Goal: Task Accomplishment & Management: Use online tool/utility

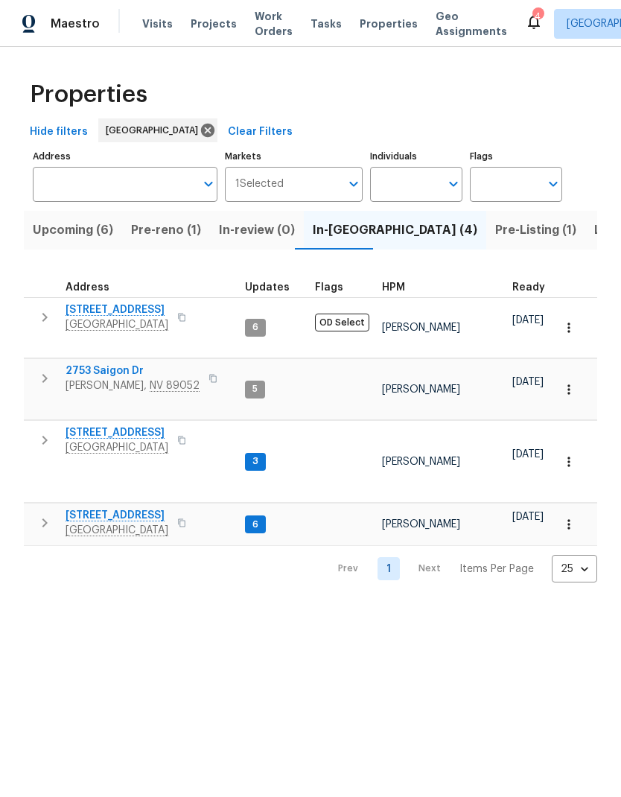
click at [174, 215] on button "Pre-reno (1)" at bounding box center [166, 230] width 88 height 39
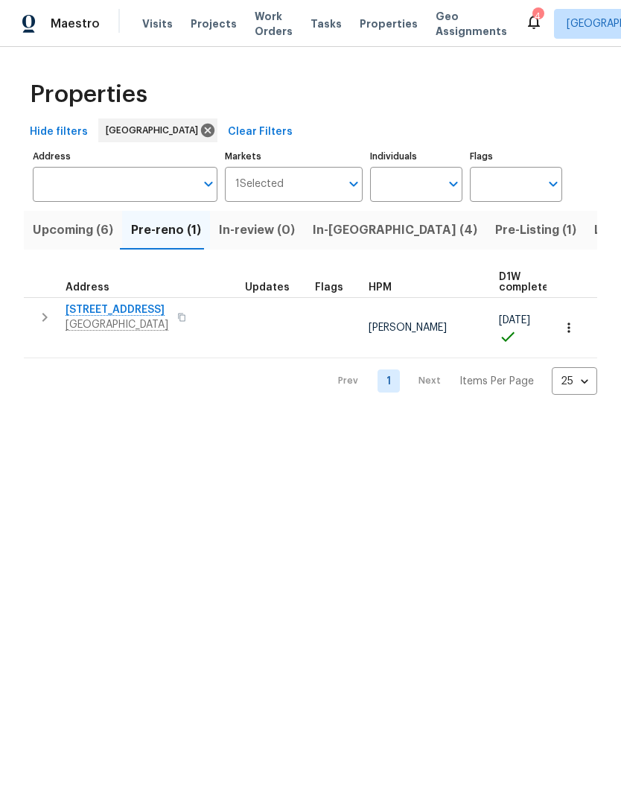
click at [72, 317] on span "9112 Harbor Wind Ave" at bounding box center [117, 309] width 103 height 15
click at [54, 229] on span "Upcoming (6)" at bounding box center [73, 230] width 80 height 21
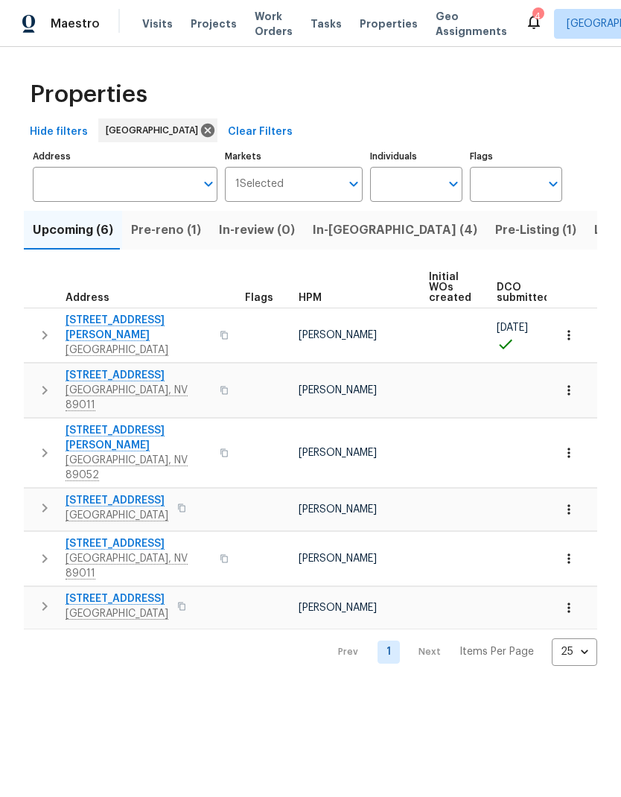
click at [77, 317] on span "6776 Alpine Brooks Ave" at bounding box center [138, 328] width 145 height 30
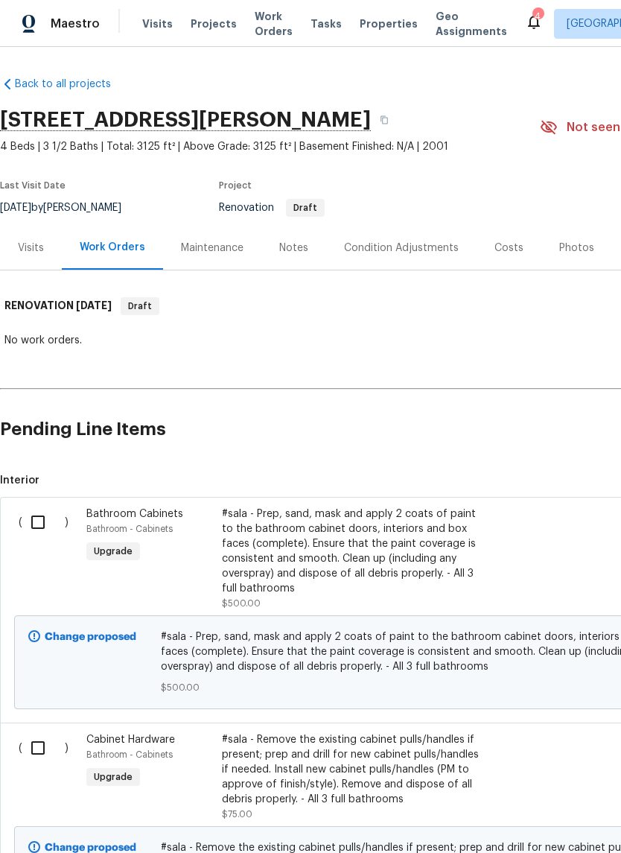
click at [22, 242] on div "Visits" at bounding box center [31, 248] width 26 height 15
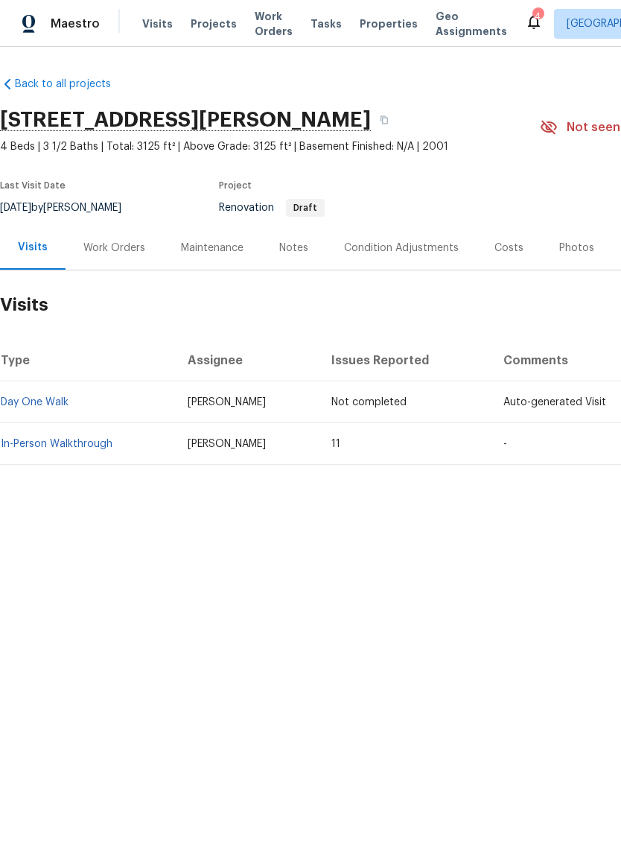
click at [40, 439] on link "In-Person Walkthrough" at bounding box center [57, 444] width 112 height 10
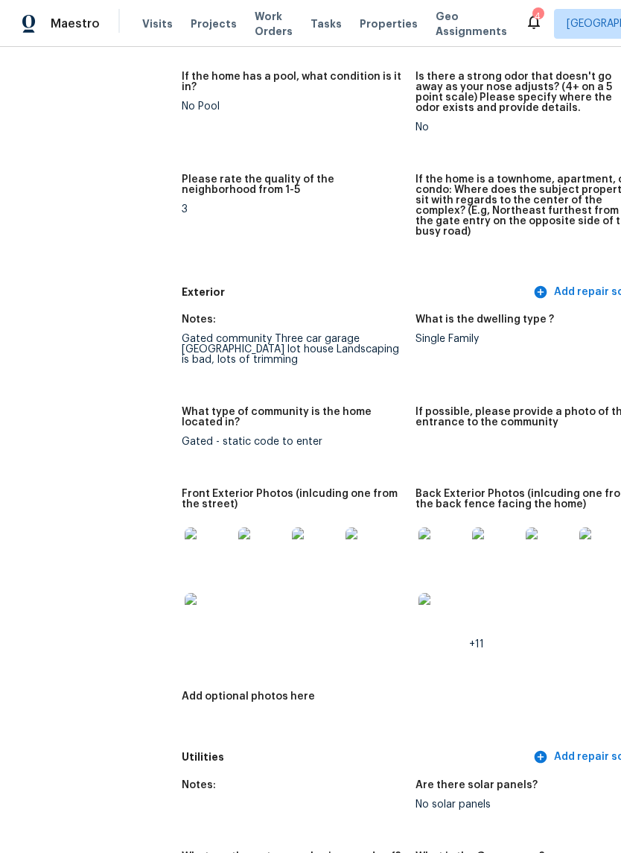
scroll to position [391, 0]
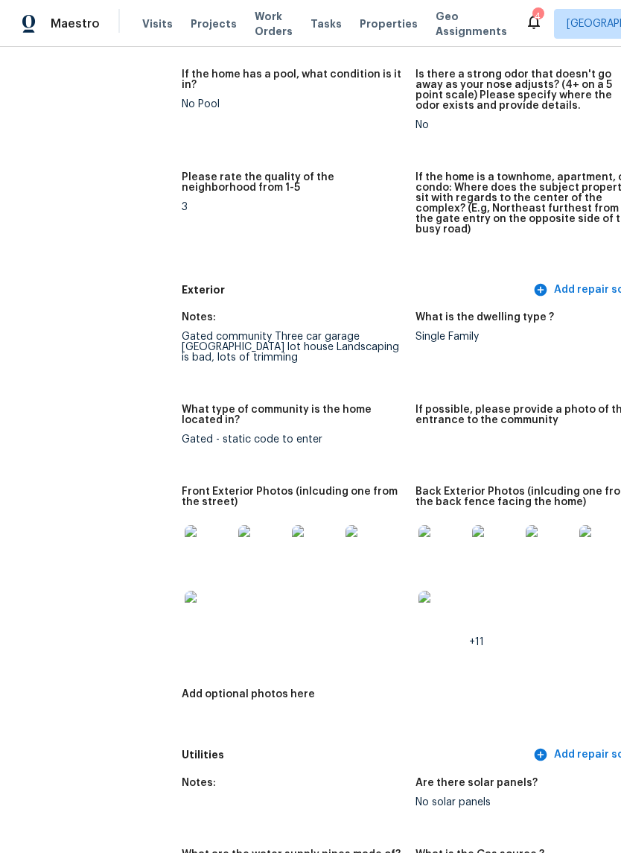
click at [419, 609] on img at bounding box center [443, 615] width 48 height 48
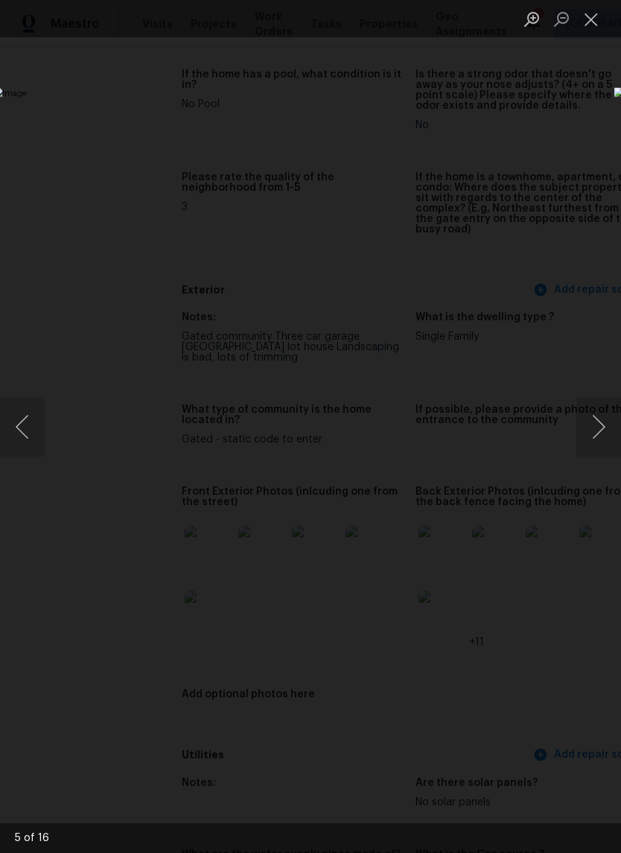
click at [583, 25] on button "Close lightbox" at bounding box center [592, 19] width 30 height 26
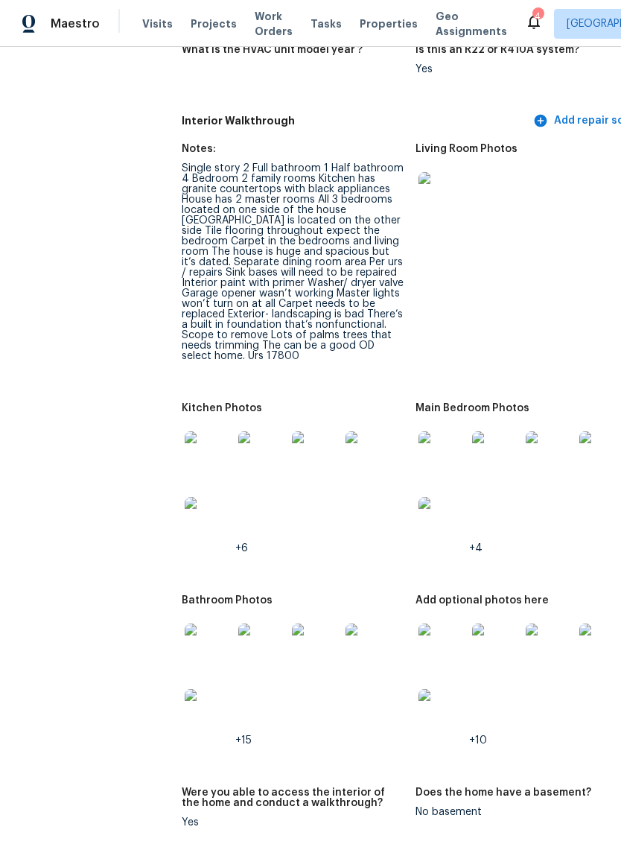
scroll to position [1640, 0]
click at [419, 443] on img at bounding box center [443, 455] width 48 height 48
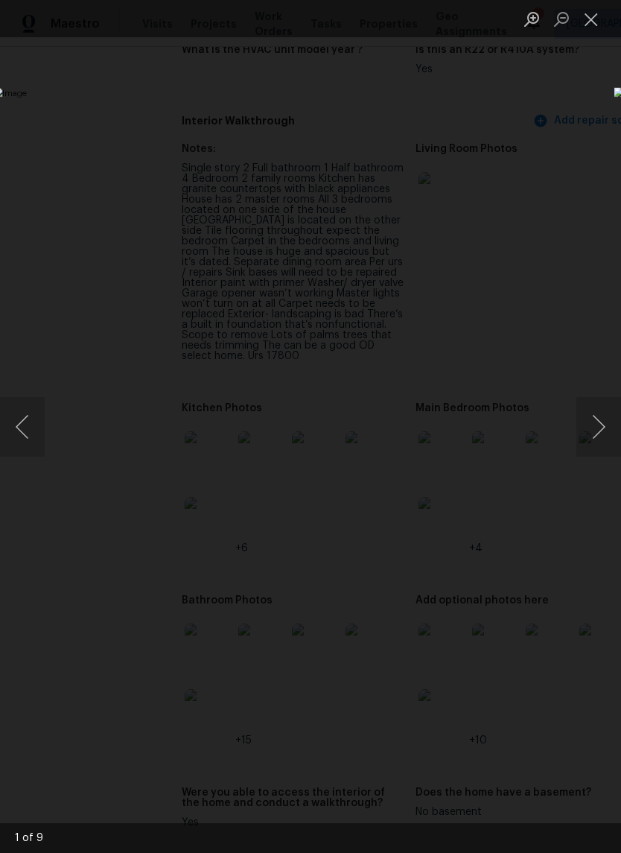
click at [603, 410] on button "Next image" at bounding box center [599, 427] width 45 height 60
click at [613, 428] on button "Next image" at bounding box center [599, 427] width 45 height 60
click at [606, 428] on button "Next image" at bounding box center [599, 427] width 45 height 60
click at [602, 435] on button "Next image" at bounding box center [599, 427] width 45 height 60
click at [601, 431] on button "Next image" at bounding box center [599, 427] width 45 height 60
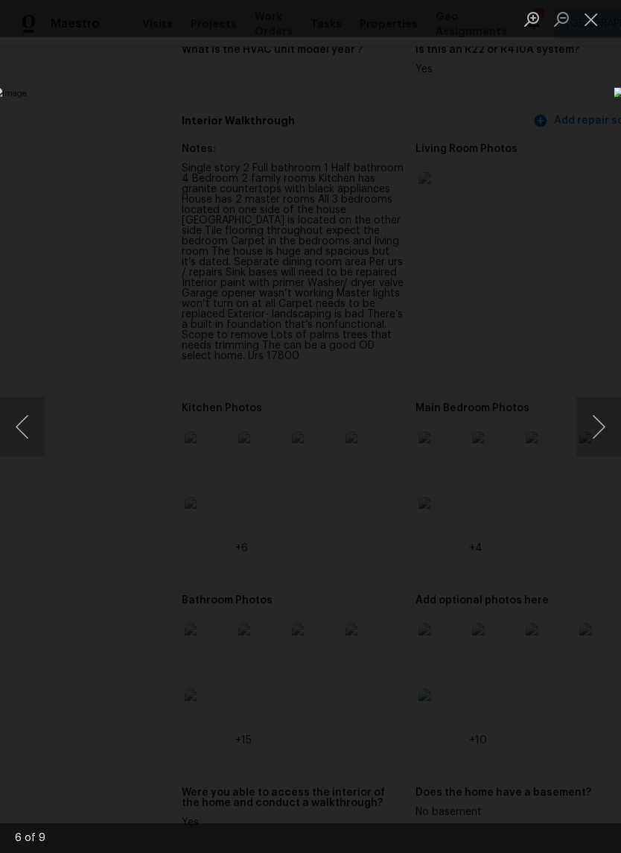
click at [601, 433] on button "Next image" at bounding box center [599, 427] width 45 height 60
click at [603, 431] on button "Next image" at bounding box center [599, 427] width 45 height 60
click at [601, 431] on button "Next image" at bounding box center [599, 427] width 45 height 60
click at [600, 431] on button "Next image" at bounding box center [599, 427] width 45 height 60
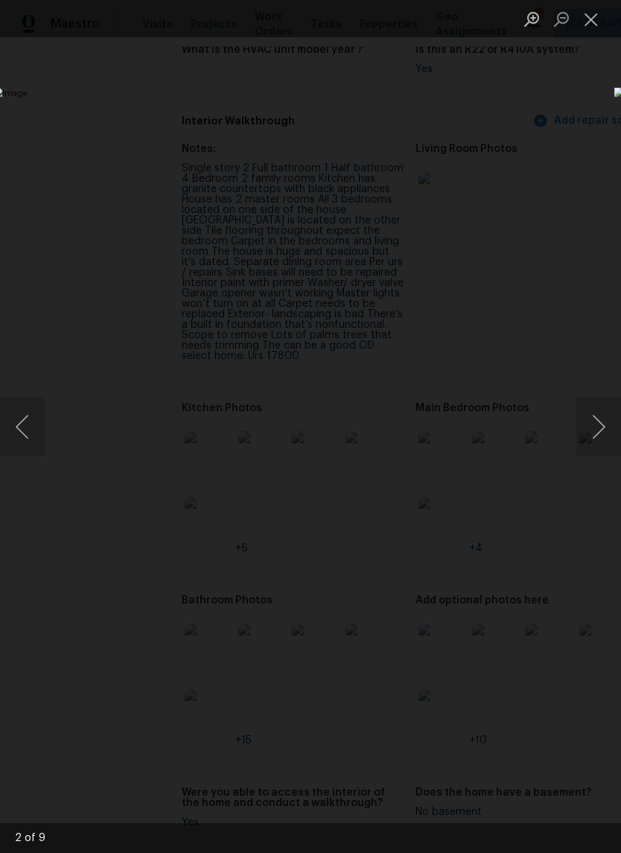
click at [600, 430] on button "Next image" at bounding box center [599, 427] width 45 height 60
click at [600, 429] on button "Next image" at bounding box center [599, 427] width 45 height 60
click at [600, 428] on button "Next image" at bounding box center [599, 427] width 45 height 60
click at [600, 430] on button "Next image" at bounding box center [599, 427] width 45 height 60
click at [598, 428] on button "Next image" at bounding box center [599, 427] width 45 height 60
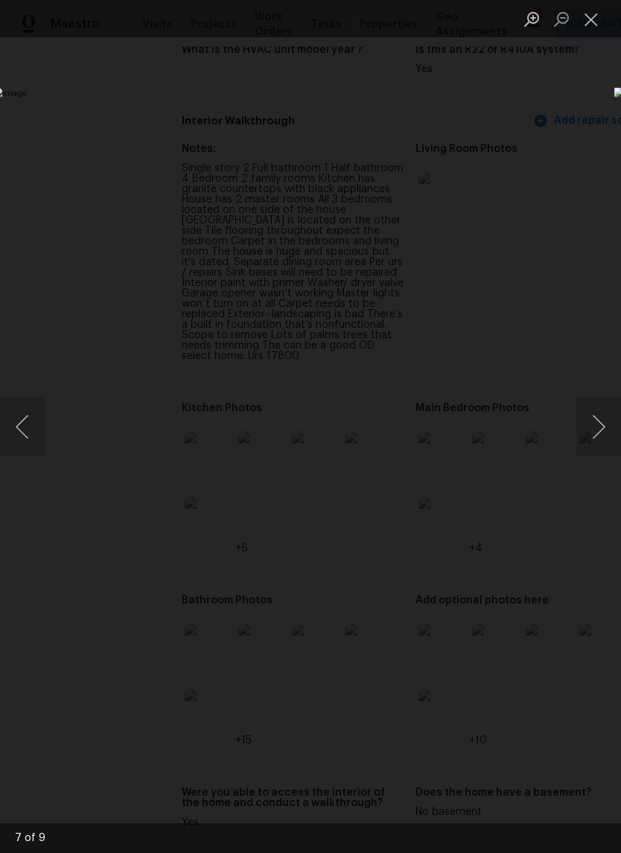
click at [584, 16] on button "Close lightbox" at bounding box center [592, 19] width 30 height 26
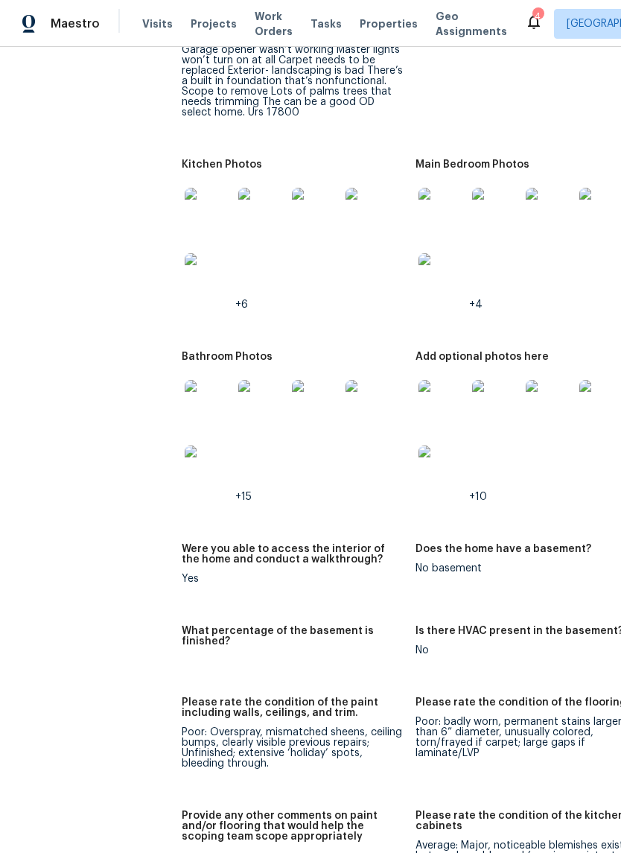
scroll to position [1890, 2]
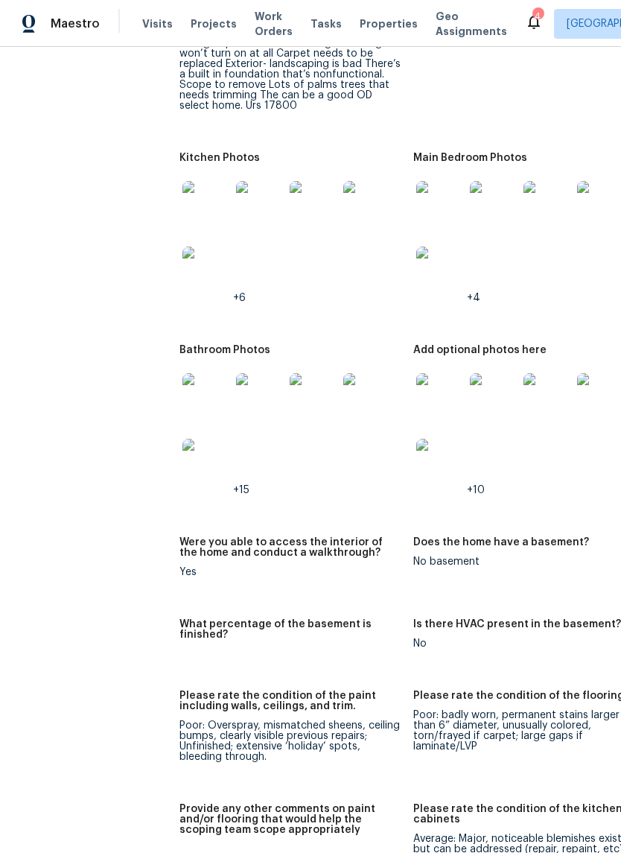
click at [416, 393] on img at bounding box center [440, 397] width 48 height 48
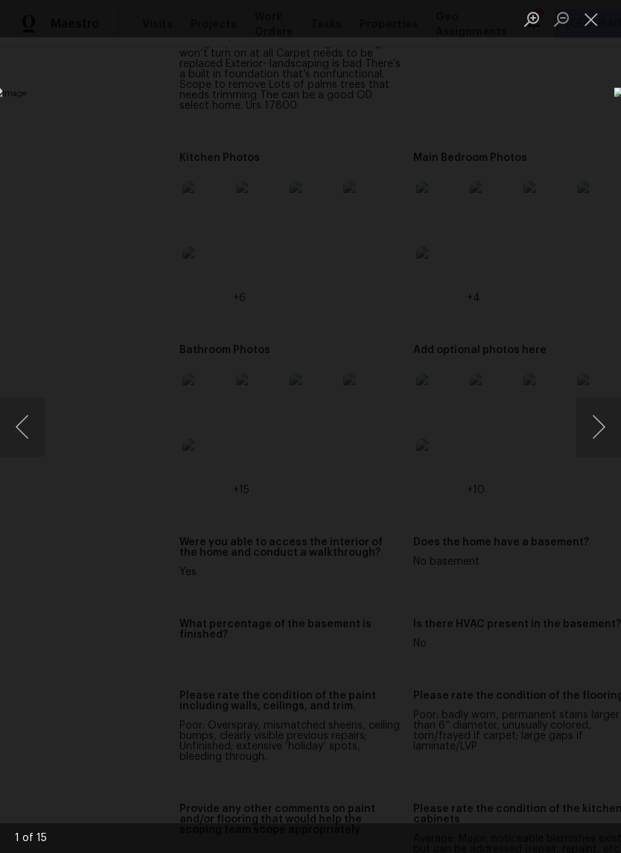
click at [592, 416] on button "Next image" at bounding box center [599, 427] width 45 height 60
click at [589, 403] on button "Next image" at bounding box center [599, 427] width 45 height 60
click at [589, 400] on button "Next image" at bounding box center [599, 427] width 45 height 60
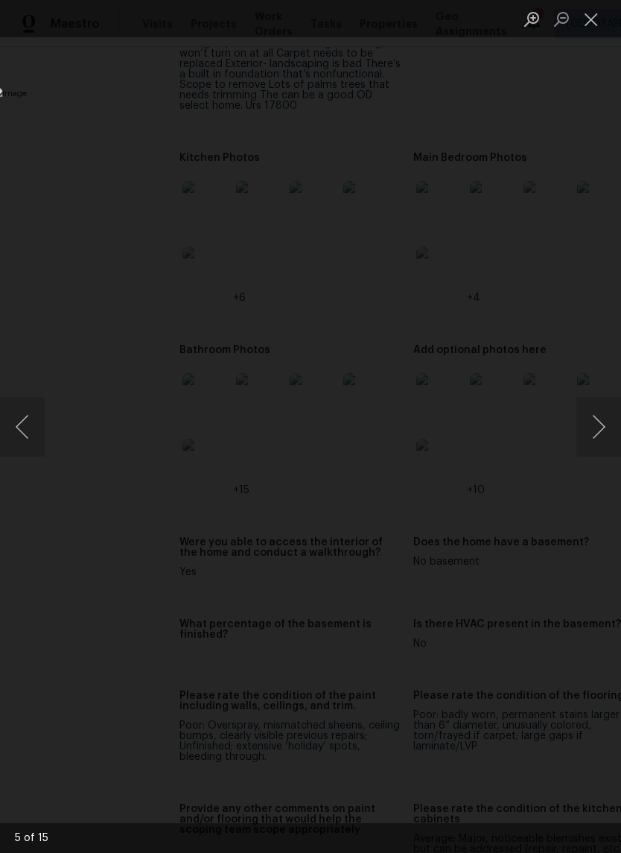
click at [589, 399] on button "Next image" at bounding box center [599, 427] width 45 height 60
click at [588, 397] on button "Next image" at bounding box center [599, 427] width 45 height 60
click at [587, 397] on button "Next image" at bounding box center [599, 427] width 45 height 60
click at [487, 393] on img "Lightbox" at bounding box center [240, 426] width 494 height 678
click at [594, 25] on button "Close lightbox" at bounding box center [592, 19] width 30 height 26
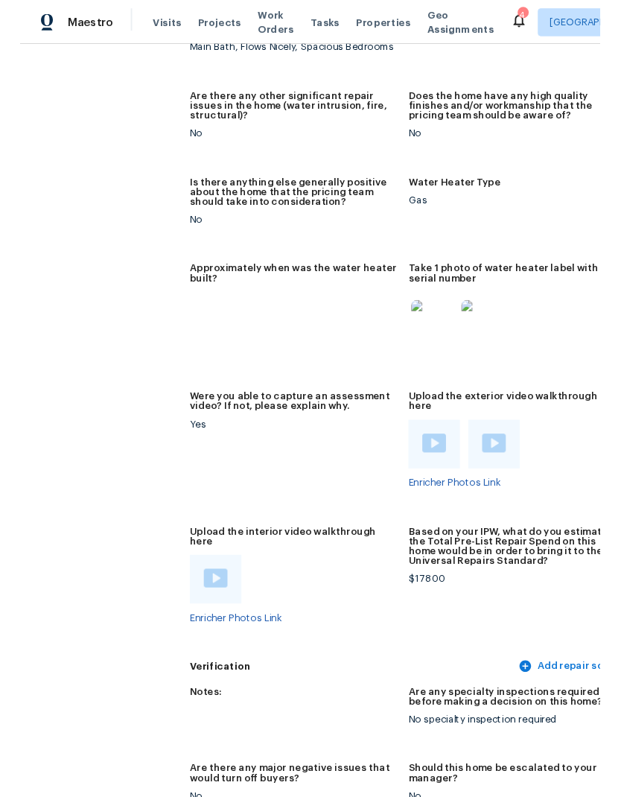
scroll to position [2915, 0]
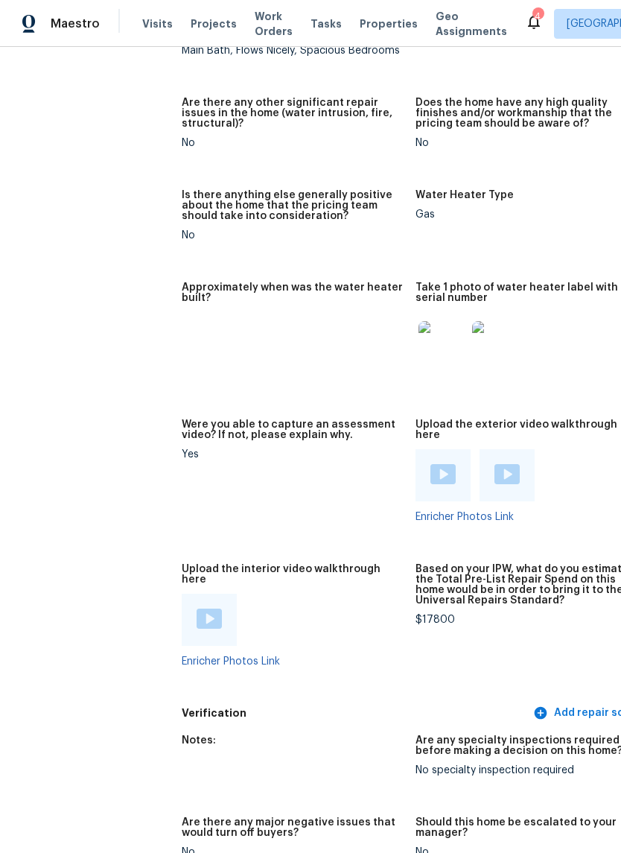
click at [197, 609] on img at bounding box center [209, 619] width 25 height 20
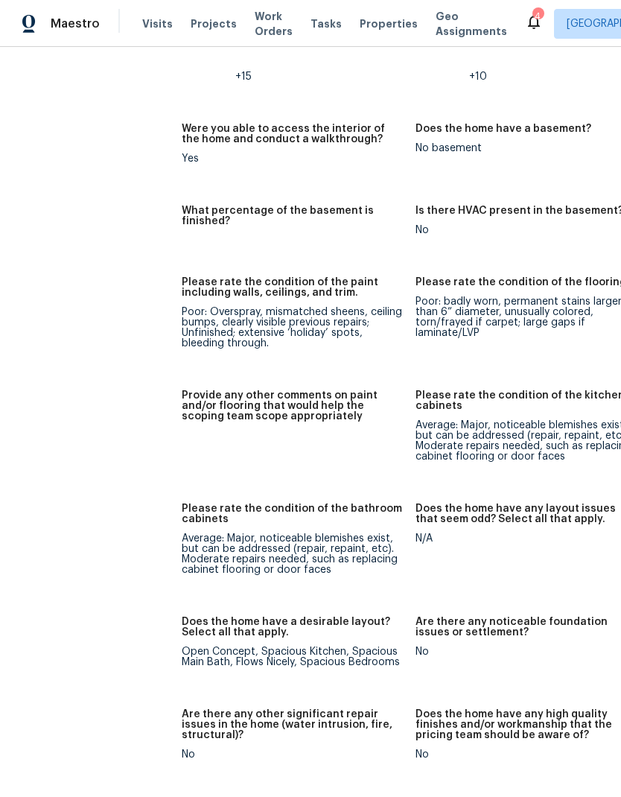
scroll to position [2280, 0]
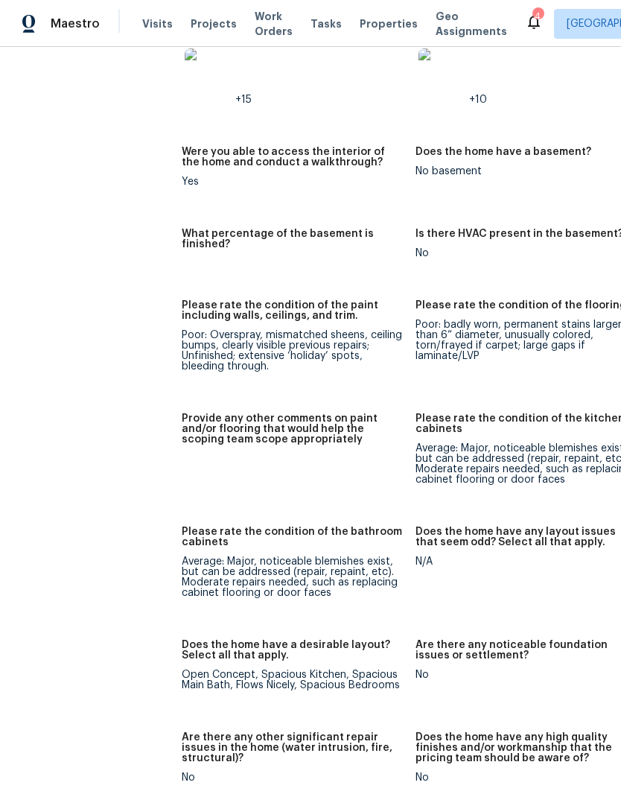
click at [147, 22] on span "Visits" at bounding box center [157, 23] width 31 height 15
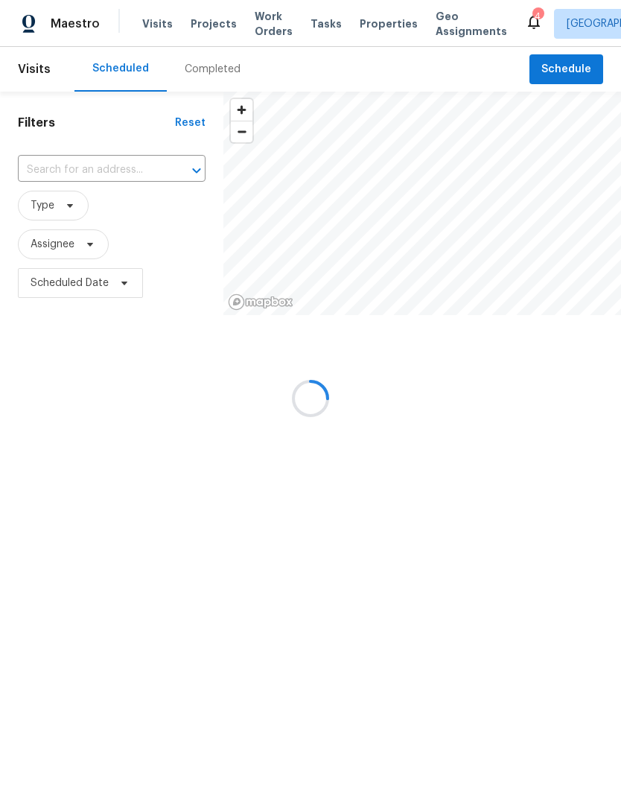
click at [147, 22] on div at bounding box center [310, 398] width 621 height 797
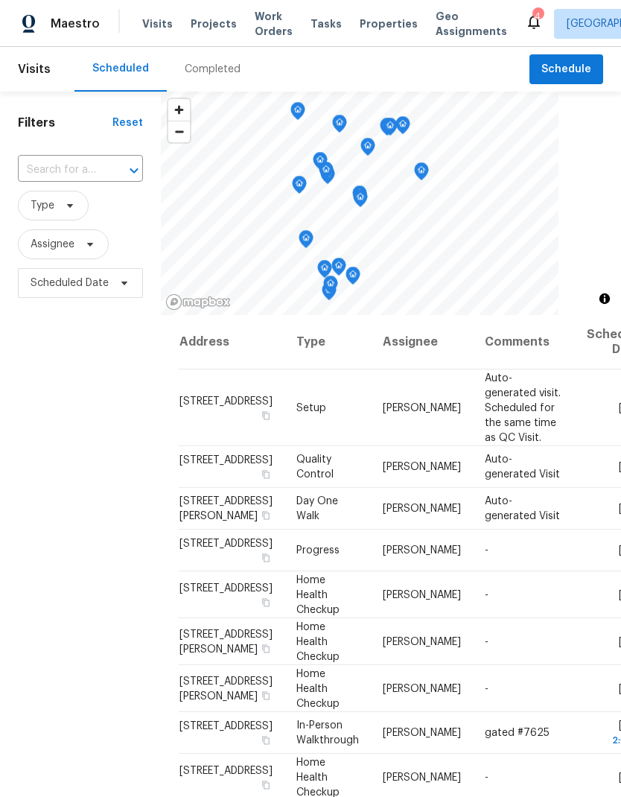
click at [369, 25] on span "Properties" at bounding box center [389, 23] width 58 height 15
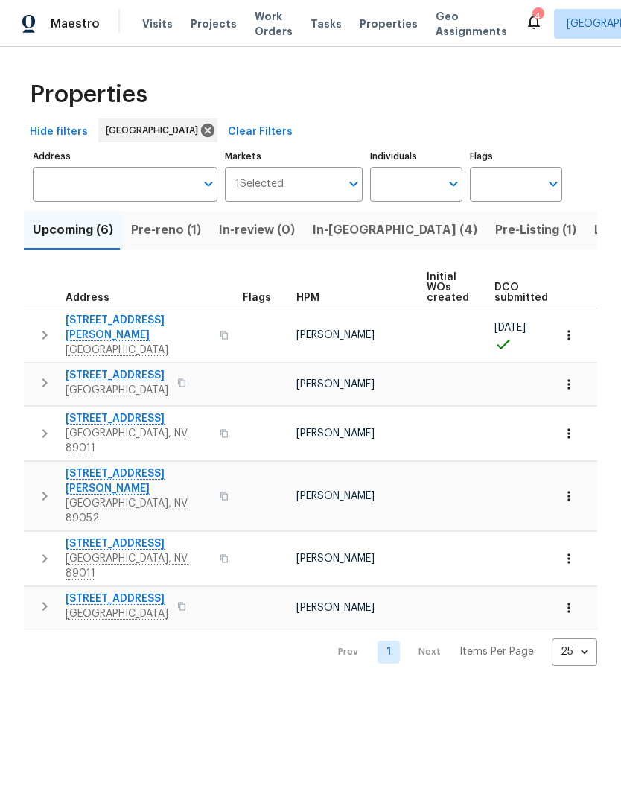
scroll to position [0, 19]
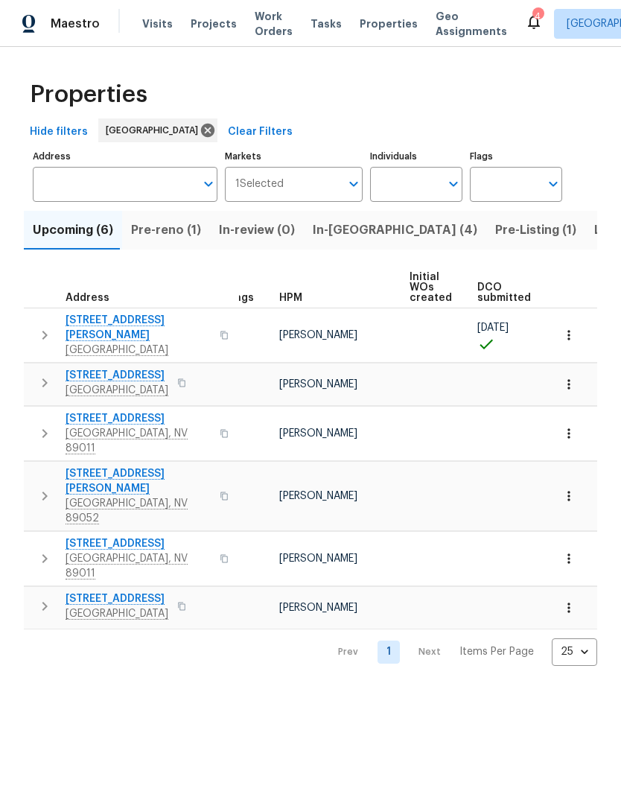
click at [66, 370] on span "4589 Spitfire St" at bounding box center [117, 375] width 103 height 15
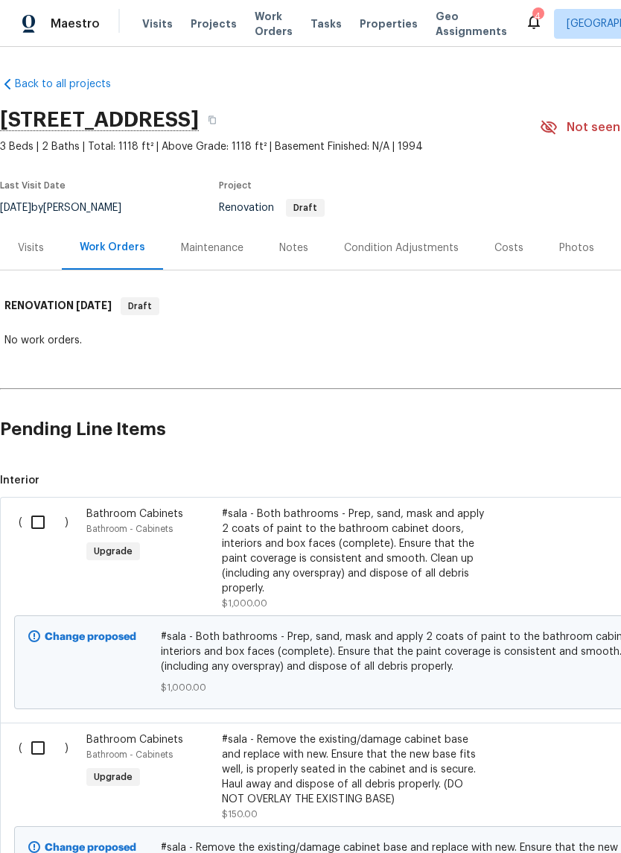
click at [49, 521] on input "checkbox" at bounding box center [43, 522] width 42 height 31
checkbox input "true"
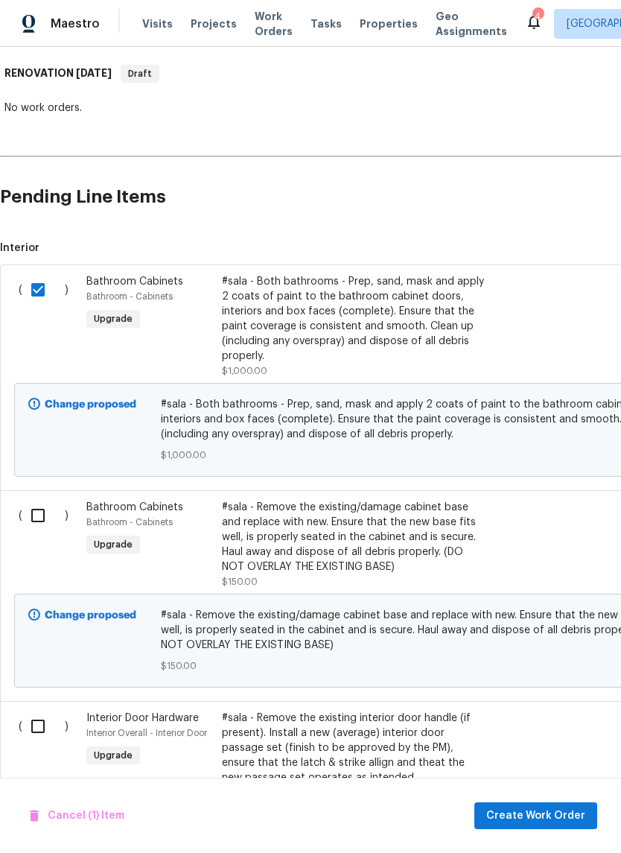
scroll to position [232, 0]
click at [37, 507] on input "checkbox" at bounding box center [43, 515] width 42 height 31
checkbox input "true"
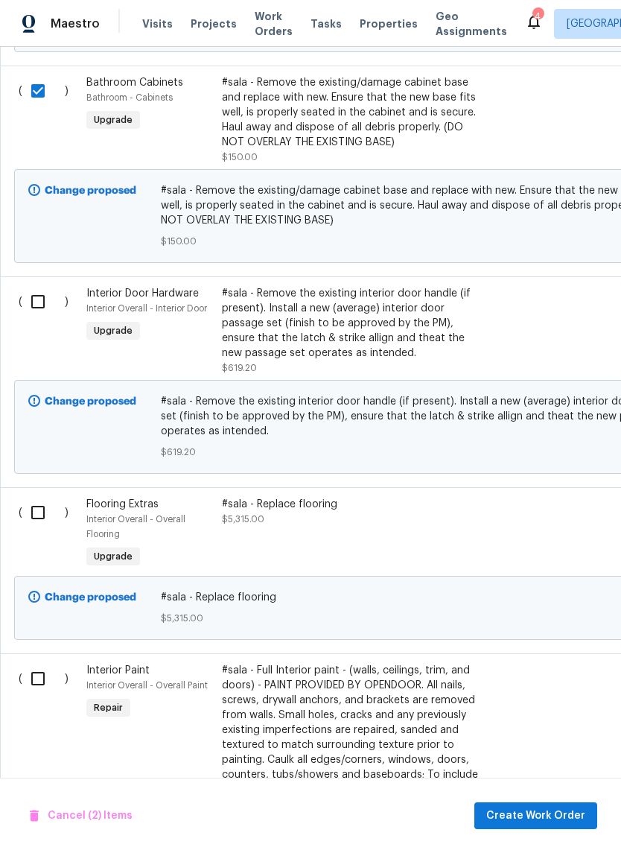
scroll to position [657, 0]
click at [31, 304] on input "checkbox" at bounding box center [43, 301] width 42 height 31
checkbox input "true"
click at [25, 690] on input "checkbox" at bounding box center [43, 678] width 42 height 31
checkbox input "true"
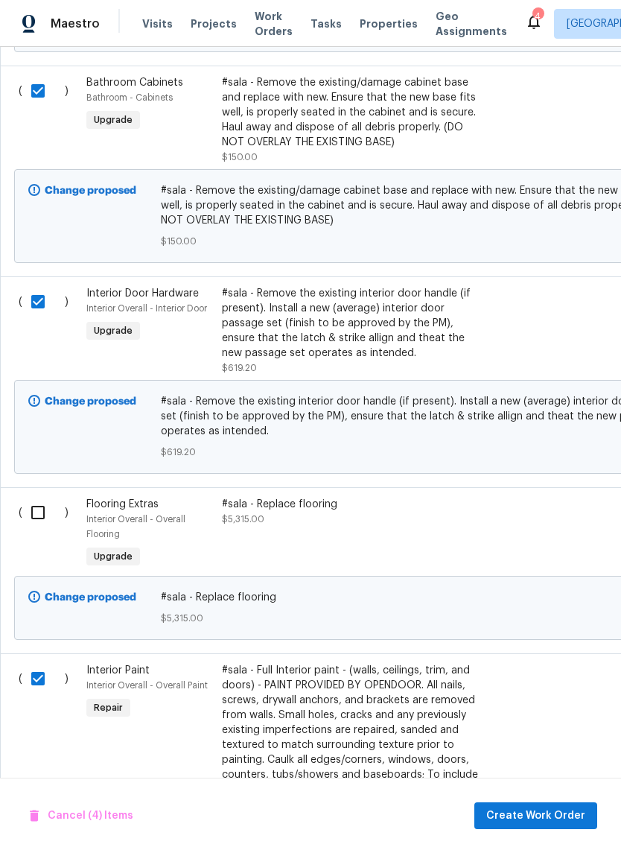
click at [42, 500] on input "checkbox" at bounding box center [43, 512] width 42 height 31
checkbox input "true"
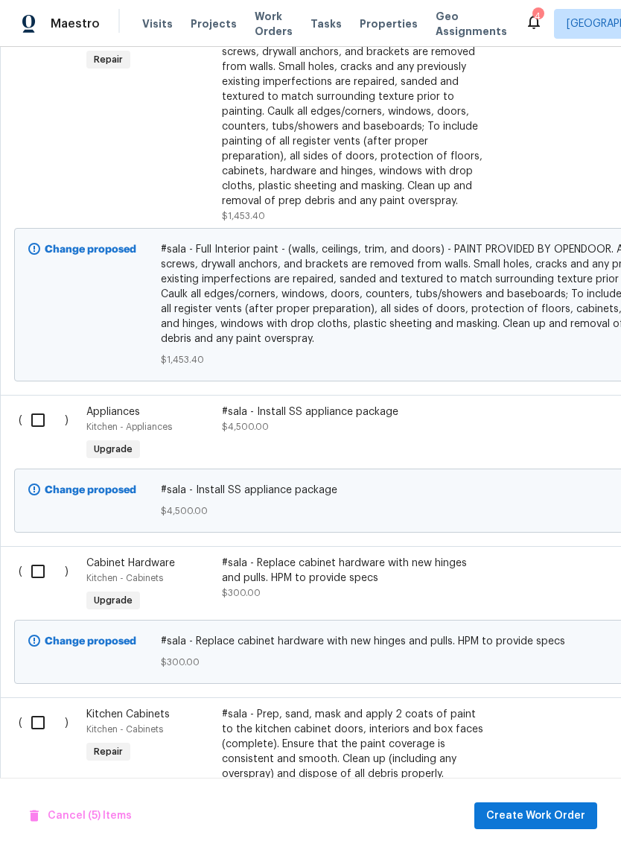
scroll to position [1305, 0]
click at [40, 433] on input "checkbox" at bounding box center [43, 420] width 42 height 31
checkbox input "true"
click at [42, 584] on input "checkbox" at bounding box center [43, 571] width 42 height 31
checkbox input "true"
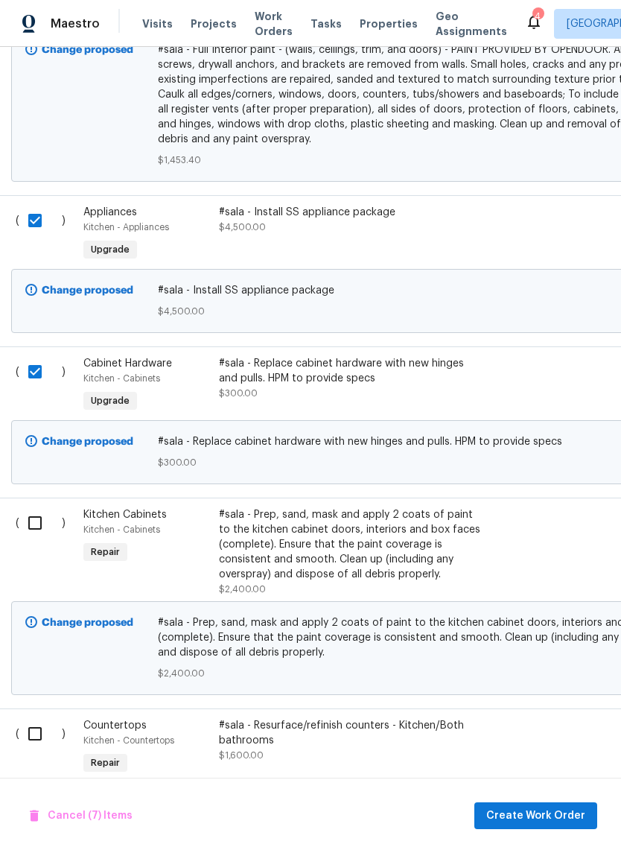
click at [45, 529] on input "checkbox" at bounding box center [40, 522] width 42 height 31
checkbox input "true"
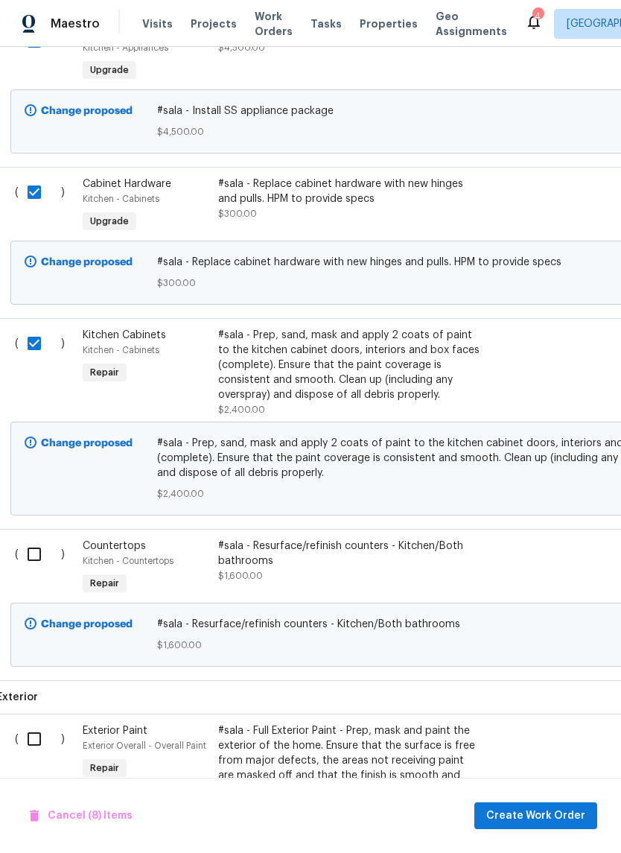
click at [44, 556] on input "checkbox" at bounding box center [40, 554] width 42 height 31
checkbox input "true"
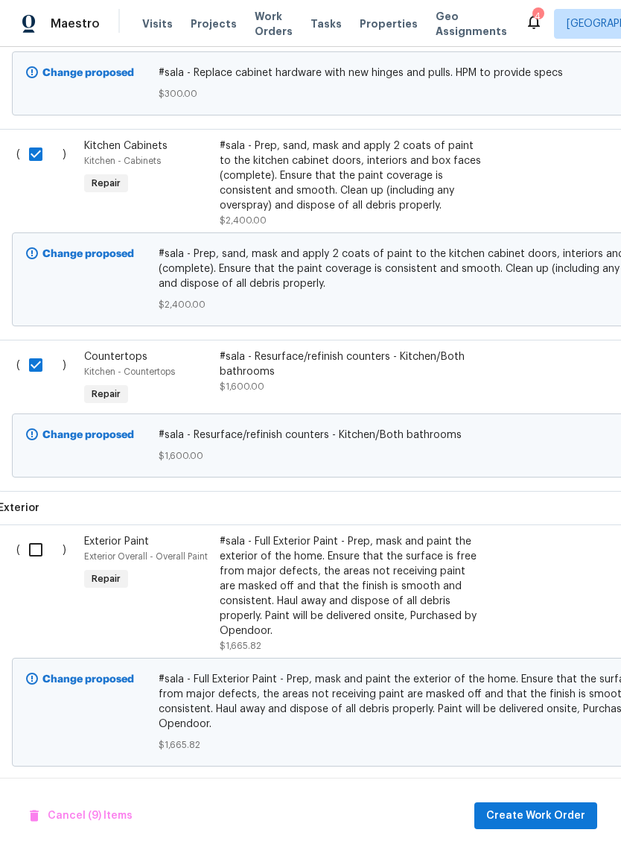
scroll to position [1874, 2]
click at [45, 532] on div "( ) Exterior Paint Exterior Overall - Overall Paint Repair #sala - Full Exterio…" at bounding box center [419, 652] width 842 height 256
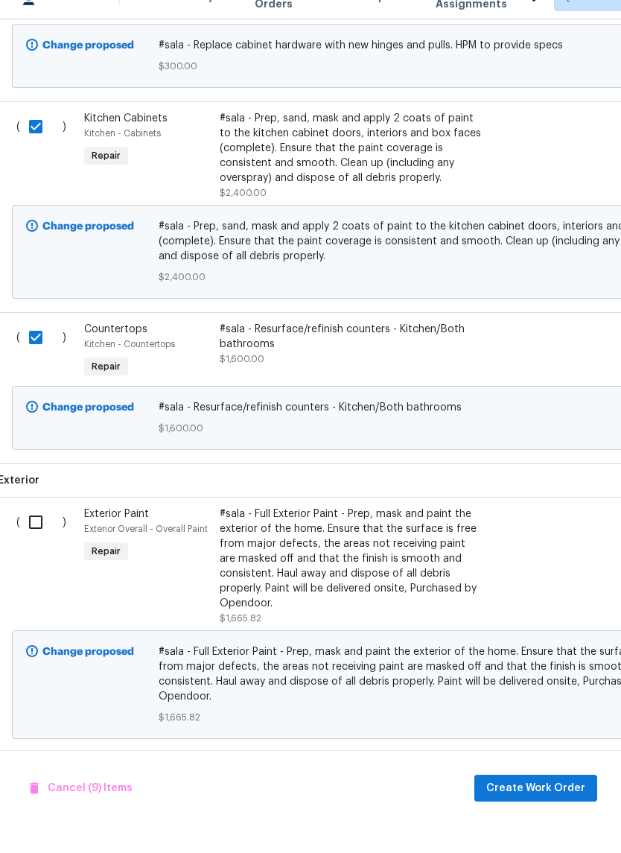
scroll to position [37, 0]
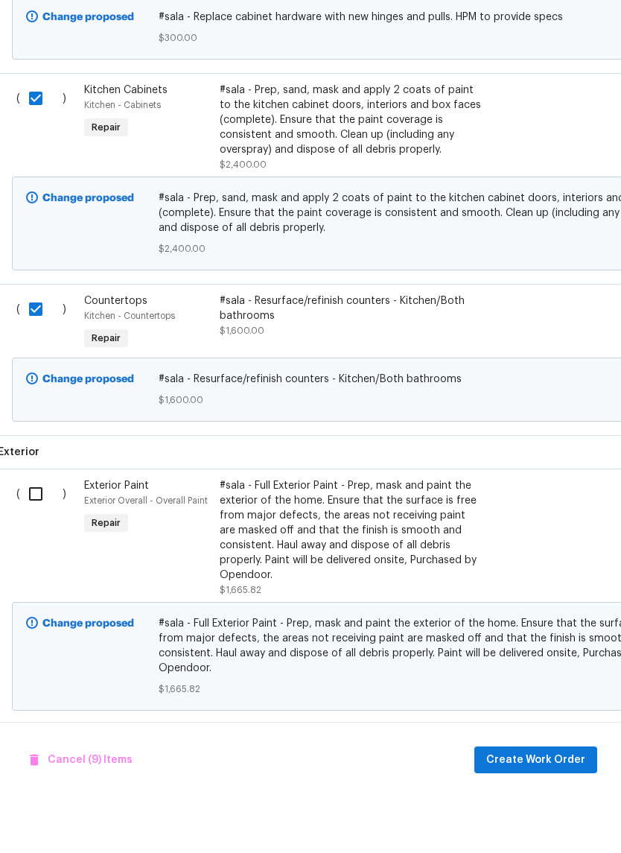
click at [37, 534] on input "checkbox" at bounding box center [41, 549] width 42 height 31
checkbox input "true"
click at [530, 807] on span "Create Work Order" at bounding box center [535, 816] width 99 height 19
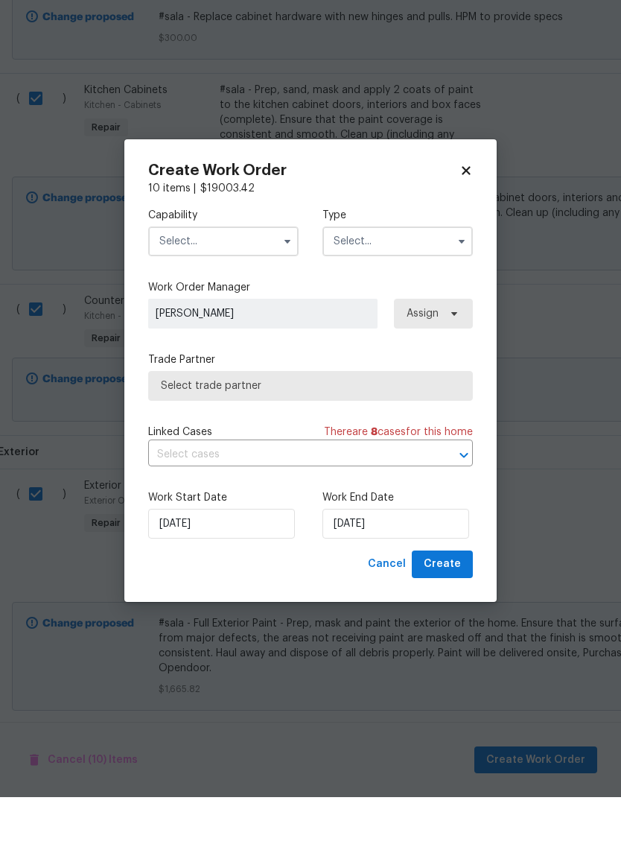
click at [177, 282] on input "text" at bounding box center [223, 297] width 150 height 30
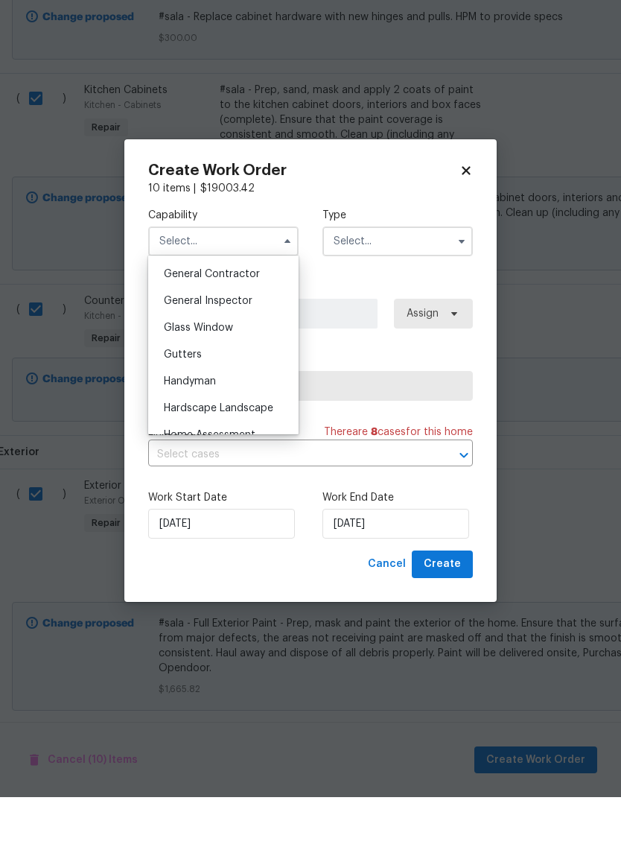
scroll to position [691, 0]
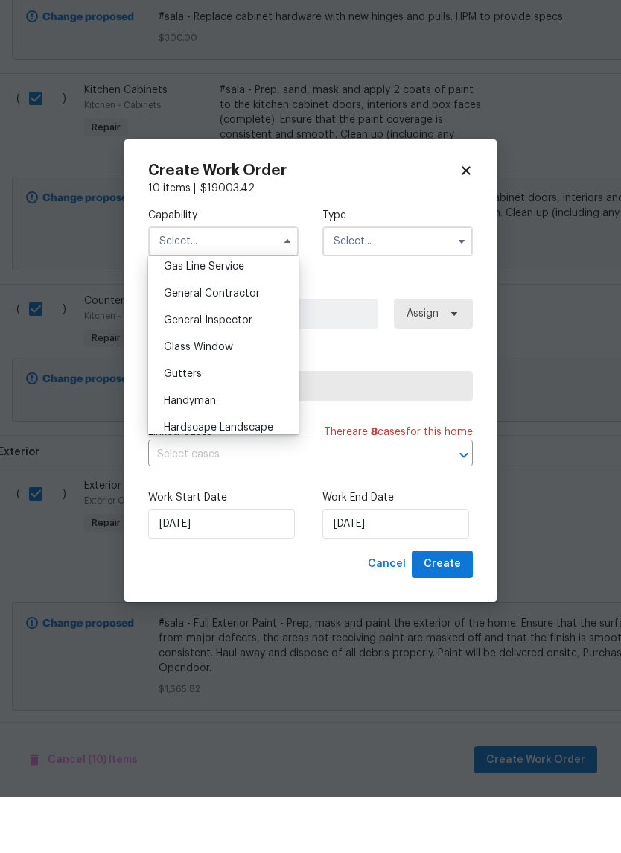
click at [185, 344] on span "General Contractor" at bounding box center [212, 349] width 96 height 10
type input "General Contractor"
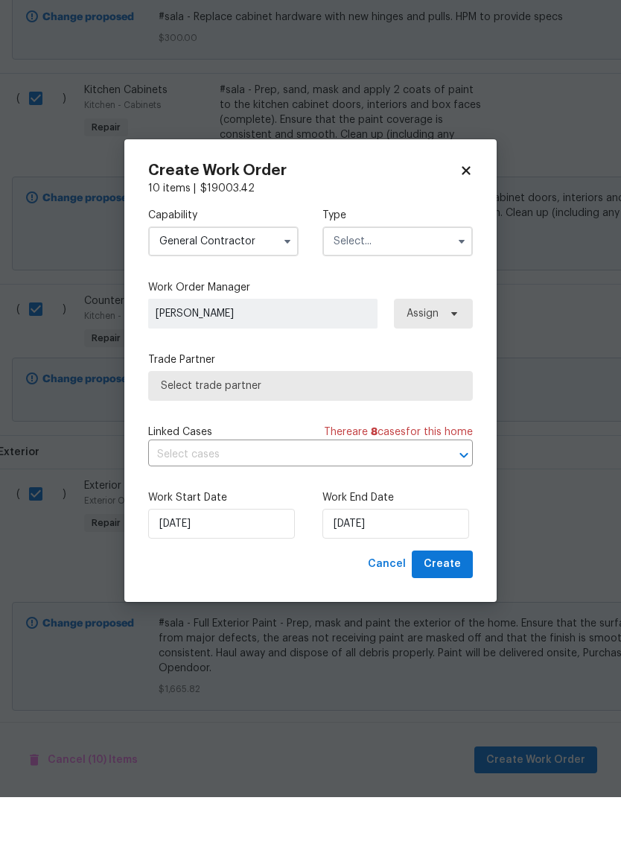
click at [355, 282] on input "text" at bounding box center [398, 297] width 150 height 30
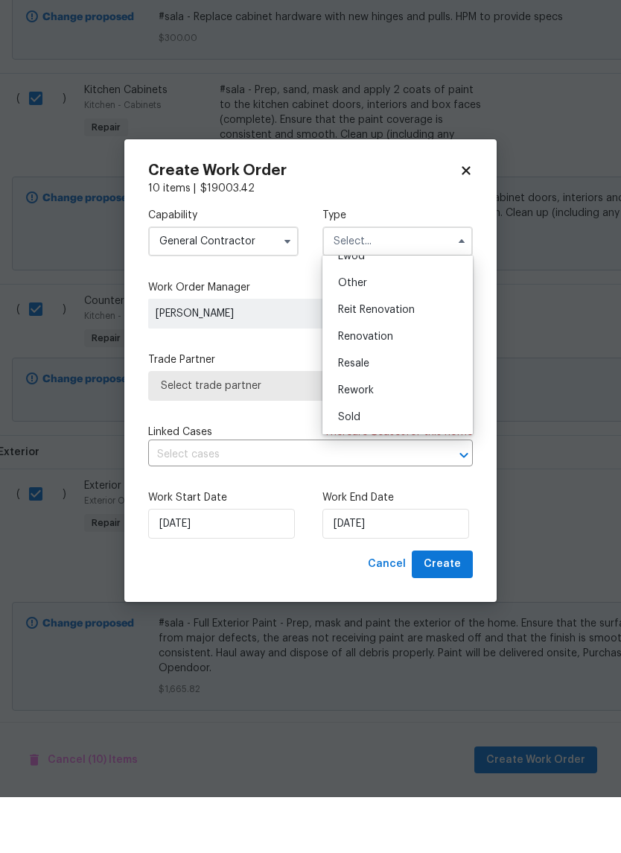
scroll to position [177, 0]
click at [345, 387] on span "Renovation" at bounding box center [365, 392] width 55 height 10
type input "Renovation"
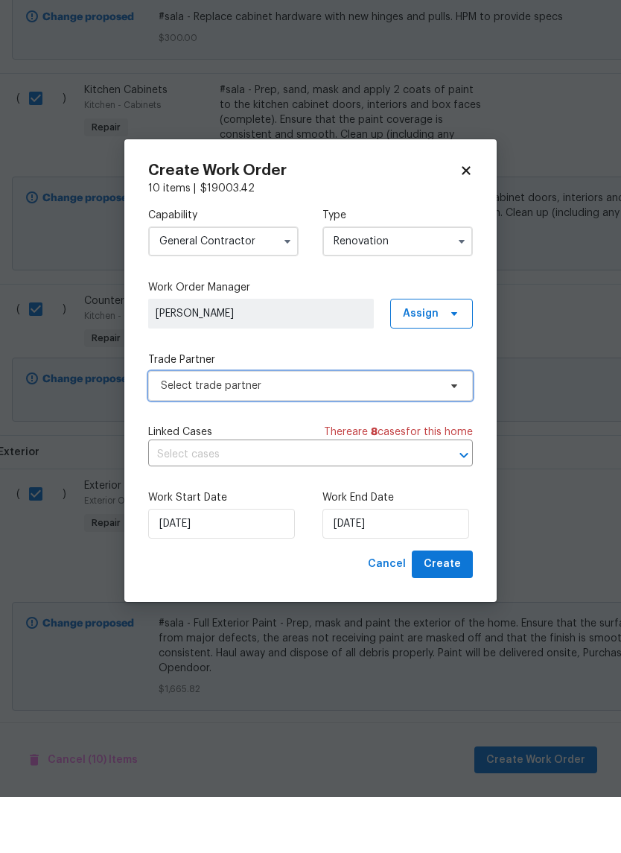
click at [173, 434] on span "Select trade partner" at bounding box center [300, 441] width 278 height 15
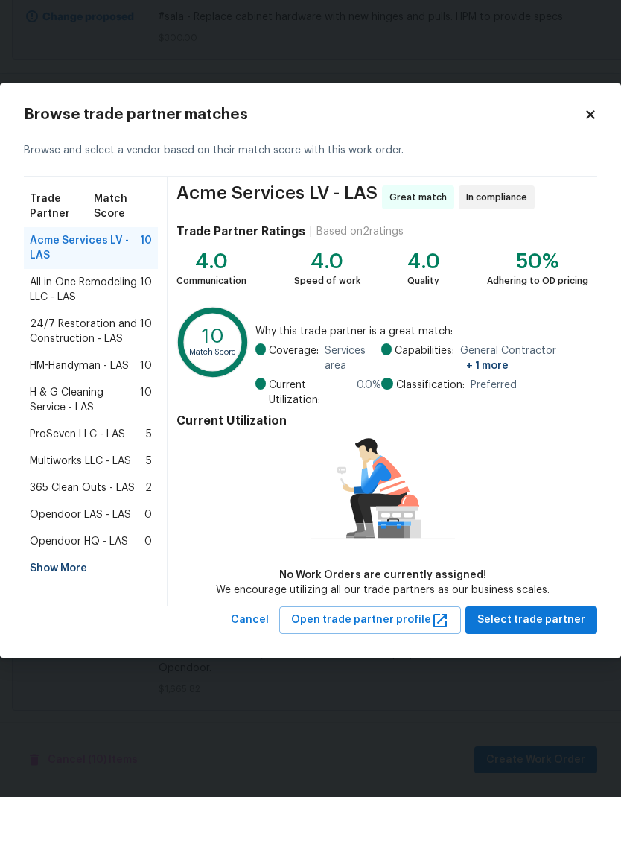
click at [34, 536] on span "365 Clean Outs - LAS" at bounding box center [82, 543] width 105 height 15
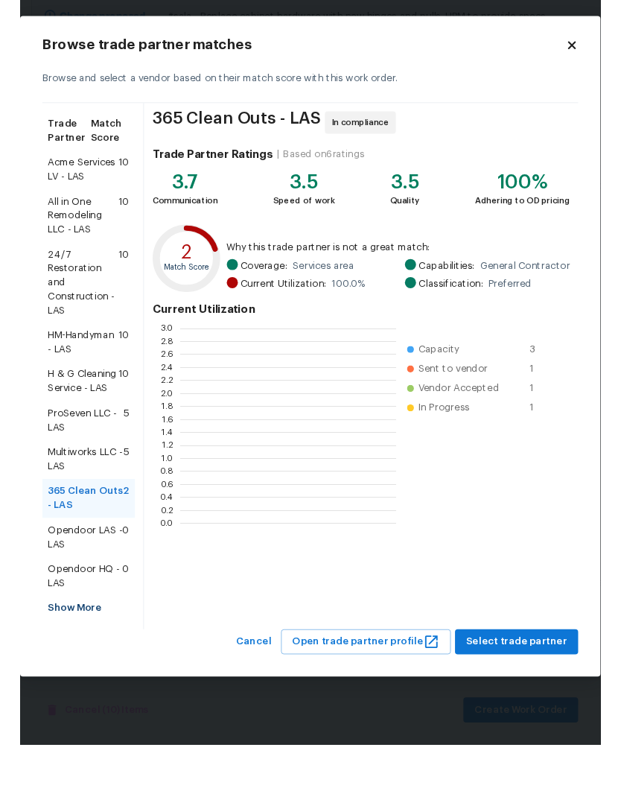
scroll to position [209, 231]
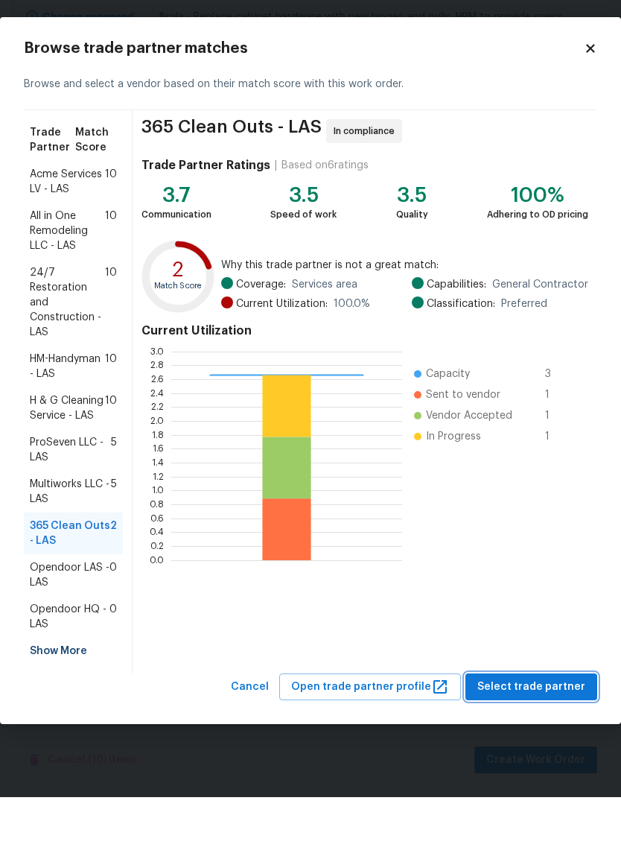
click at [545, 734] on span "Select trade partner" at bounding box center [532, 743] width 108 height 19
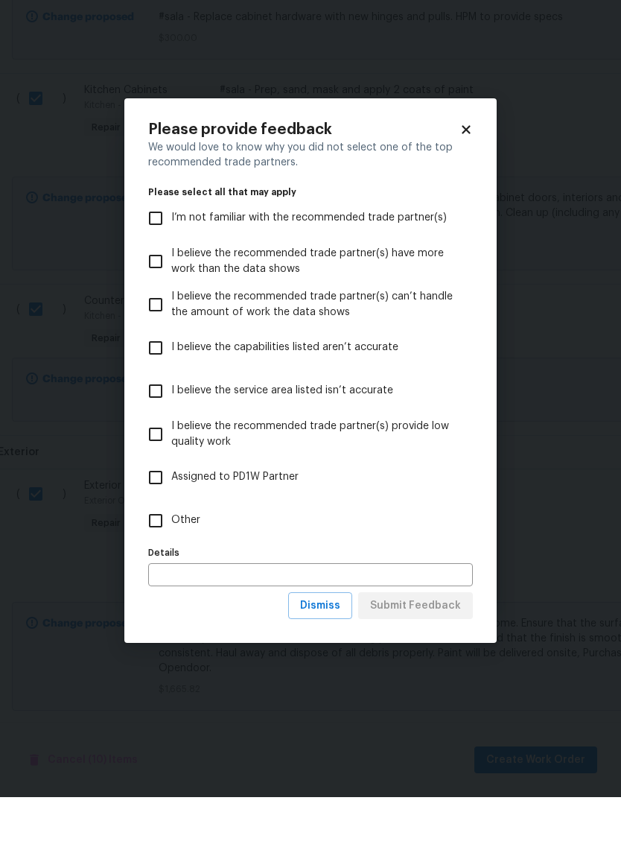
click at [159, 561] on input "Other" at bounding box center [155, 576] width 31 height 31
checkbox input "true"
click at [440, 653] on span "Submit Feedback" at bounding box center [415, 662] width 91 height 19
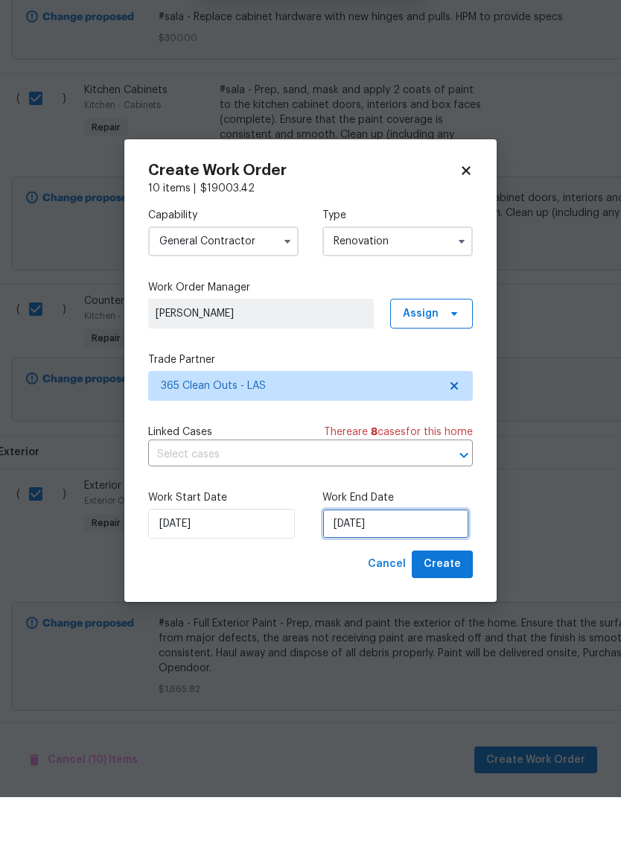
click at [420, 565] on input "[DATE]" at bounding box center [396, 580] width 147 height 30
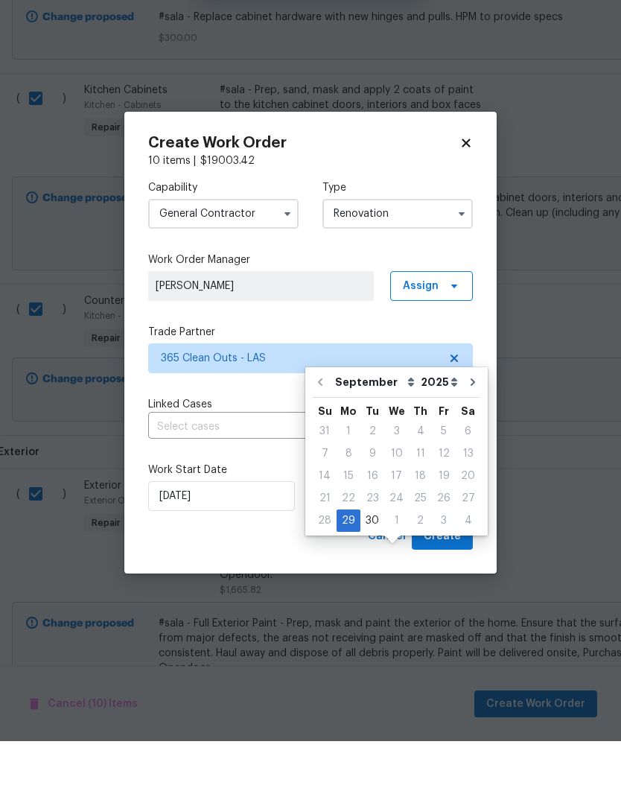
scroll to position [60, 0]
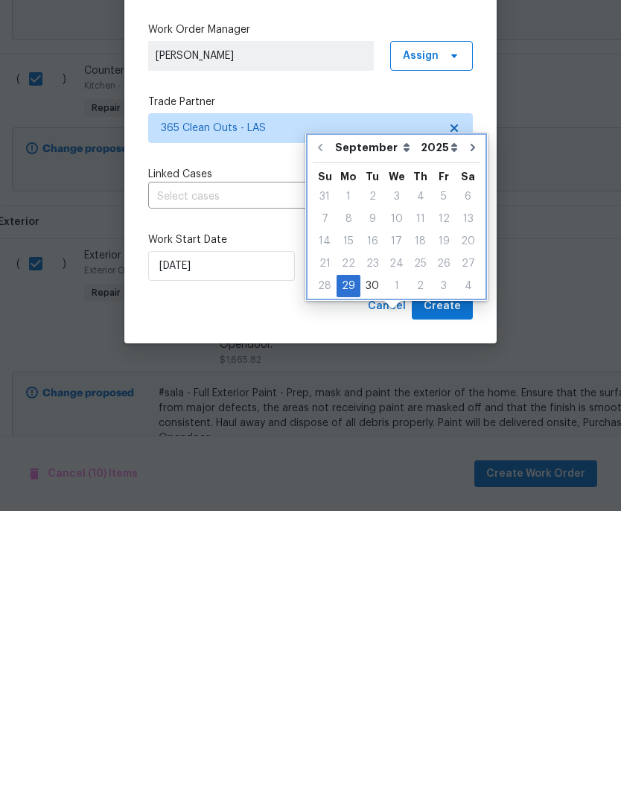
click at [467, 428] on icon "Go to next month" at bounding box center [473, 434] width 12 height 12
type input "[DATE]"
select select "9"
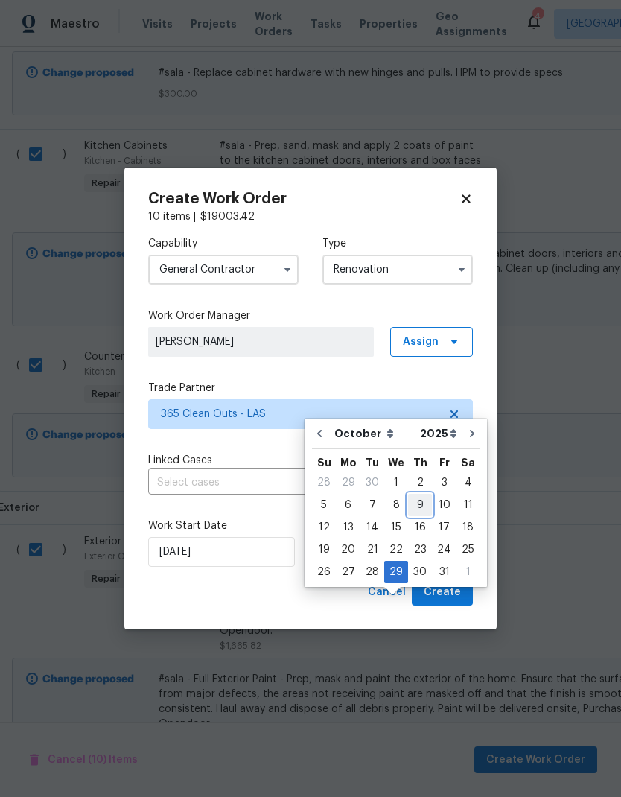
click at [421, 495] on div "9" at bounding box center [420, 505] width 24 height 21
type input "[DATE]"
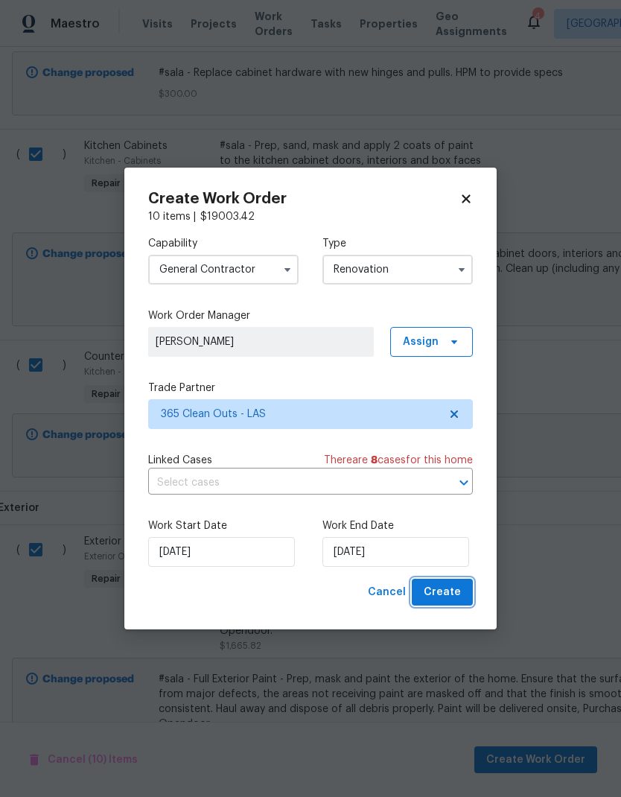
click at [454, 594] on span "Create" at bounding box center [442, 592] width 37 height 19
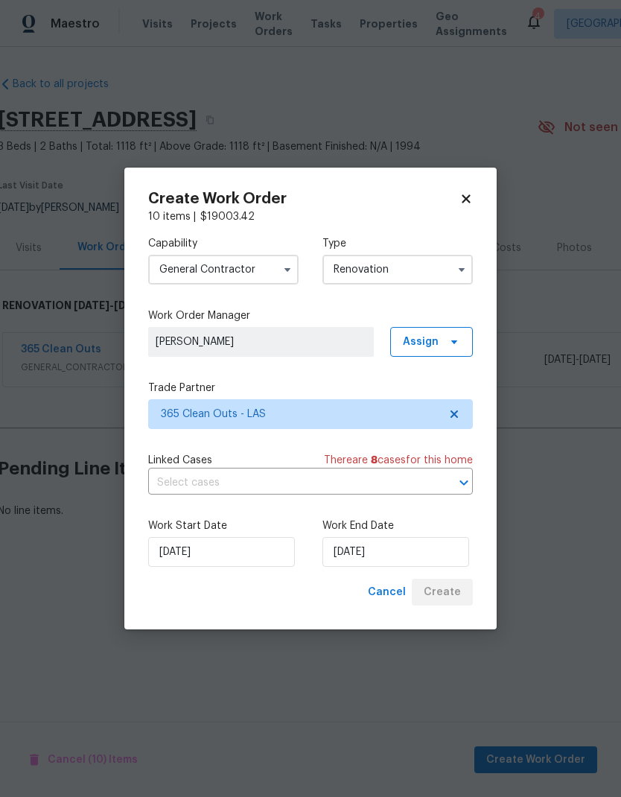
scroll to position [0, 0]
